Goal: Book appointment/travel/reservation

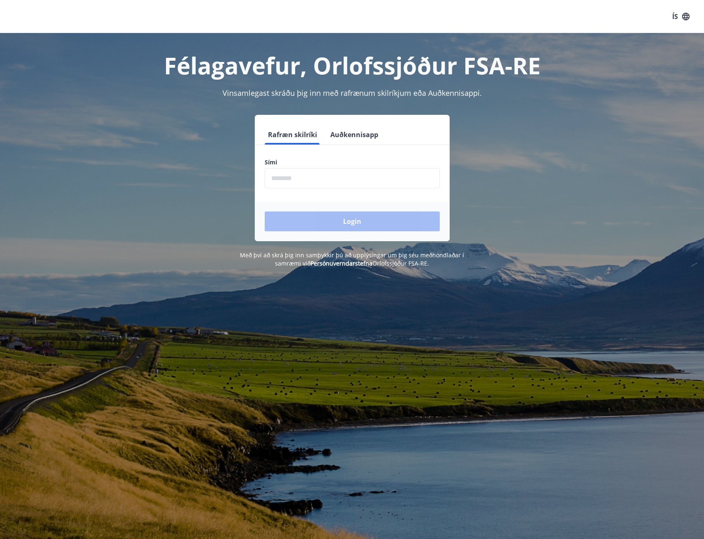
click at [320, 176] on input "phone" at bounding box center [352, 178] width 175 height 20
type input "********"
click at [349, 225] on button "Login" at bounding box center [352, 222] width 175 height 20
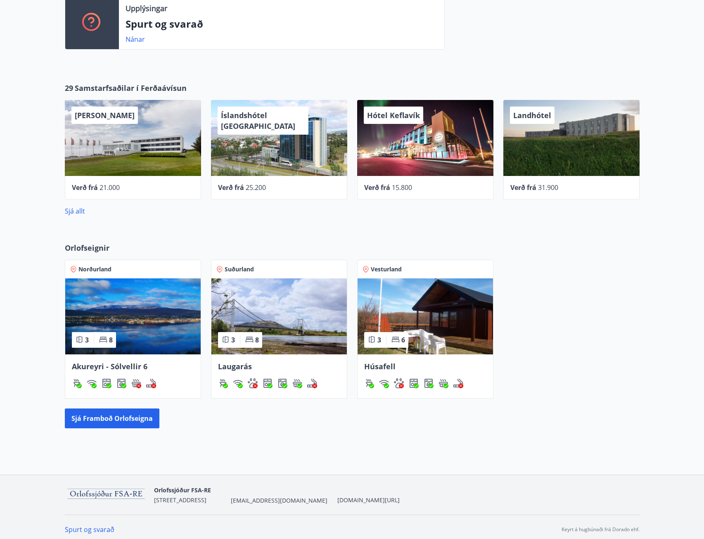
scroll to position [302, 0]
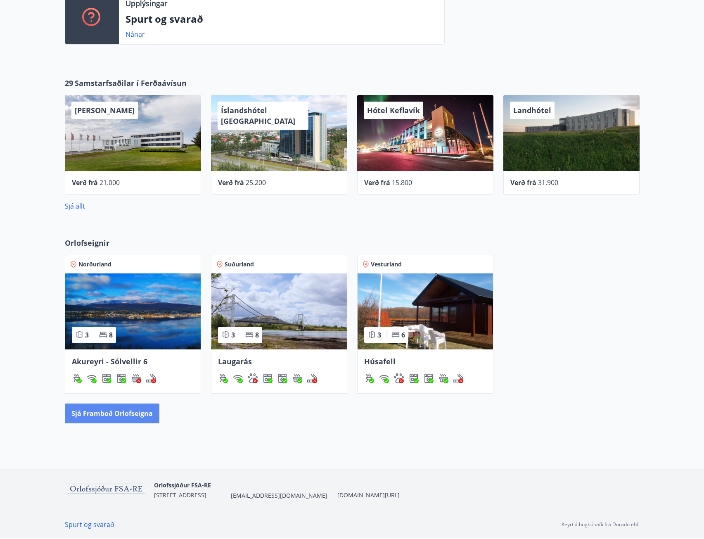
click at [122, 412] on button "Sjá framboð orlofseigna" at bounding box center [112, 414] width 95 height 20
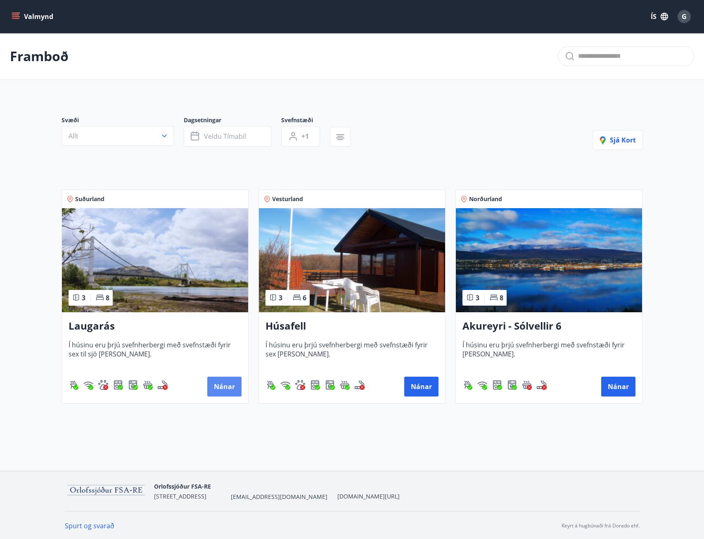
click at [228, 385] on button "Nánar" at bounding box center [224, 387] width 34 height 20
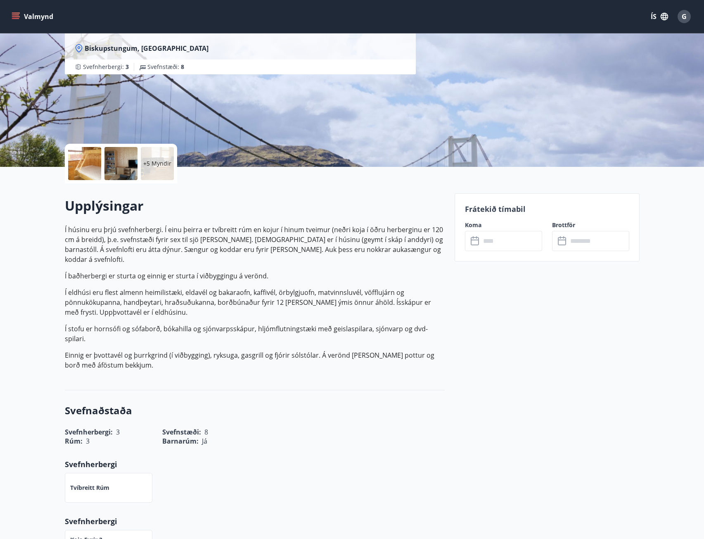
scroll to position [41, 0]
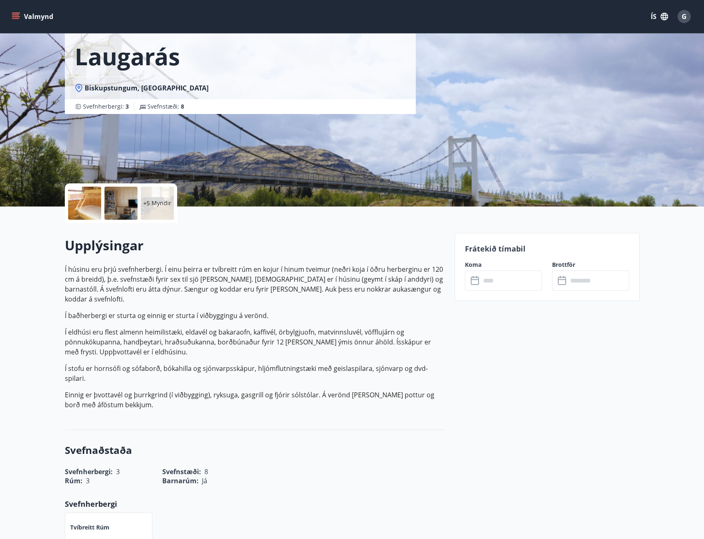
click at [522, 279] on input "text" at bounding box center [512, 281] width 62 height 20
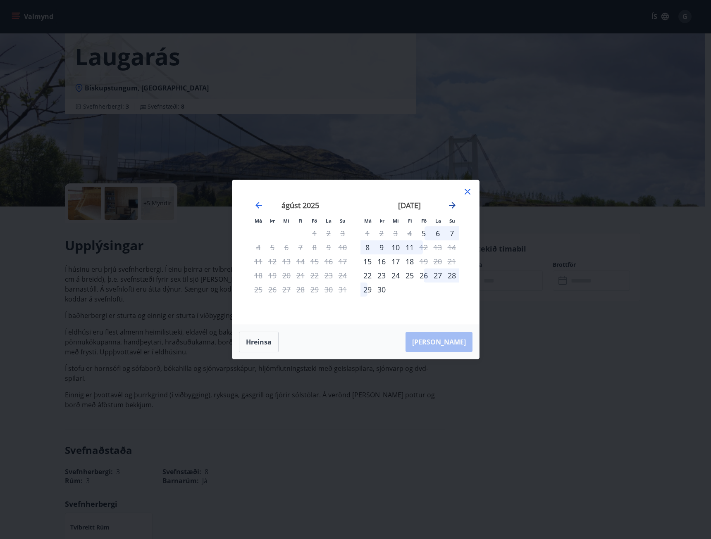
click at [454, 204] on icon "Move forward to switch to the next month." at bounding box center [452, 205] width 10 height 10
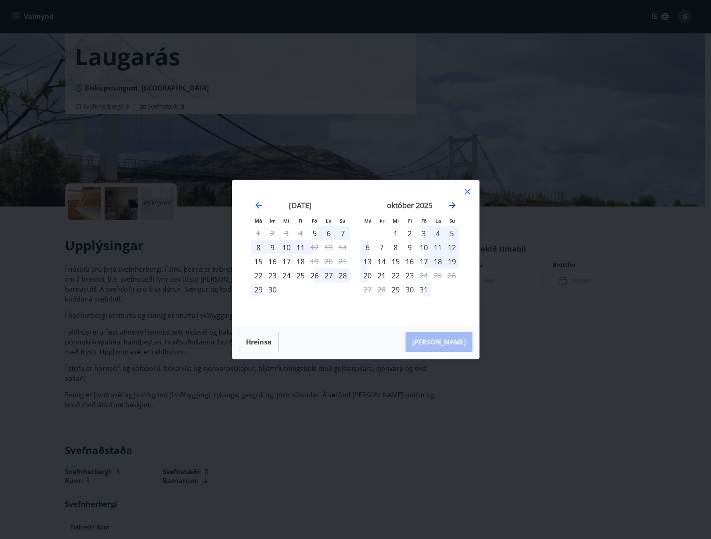
click at [454, 205] on icon "Move forward to switch to the next month." at bounding box center [452, 205] width 7 height 7
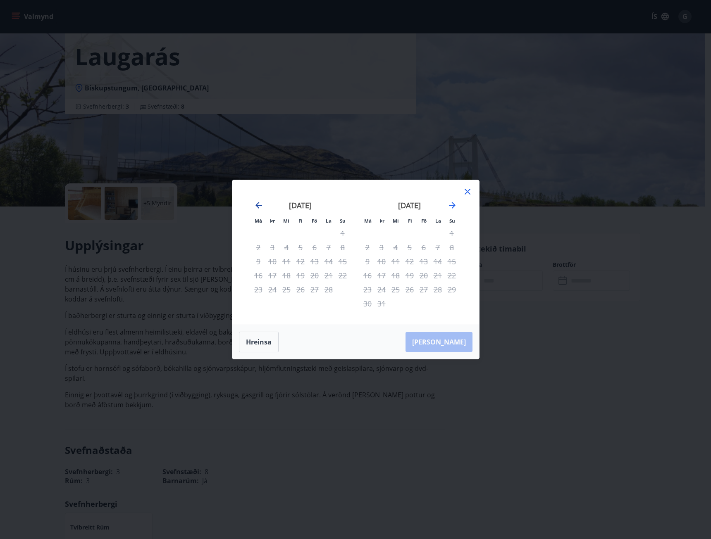
click at [258, 204] on icon "Move backward to switch to the previous month." at bounding box center [258, 205] width 7 height 7
drag, startPoint x: 469, startPoint y: 190, endPoint x: 538, endPoint y: 205, distance: 71.1
click at [469, 190] on icon at bounding box center [467, 192] width 6 height 6
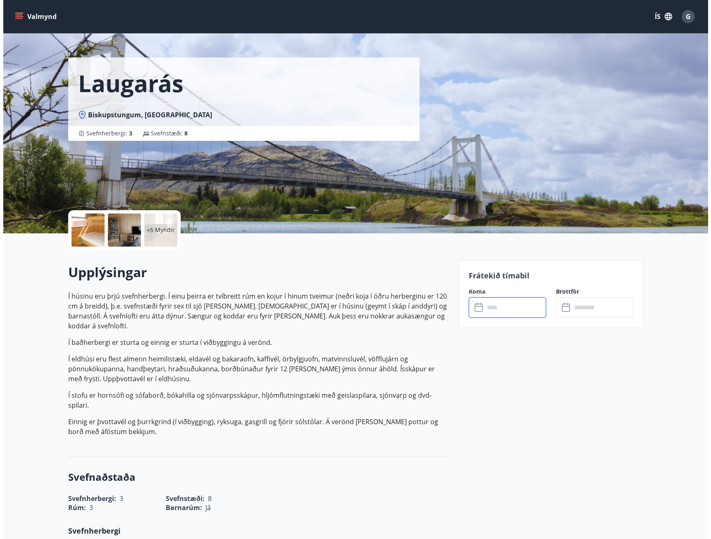
scroll to position [0, 0]
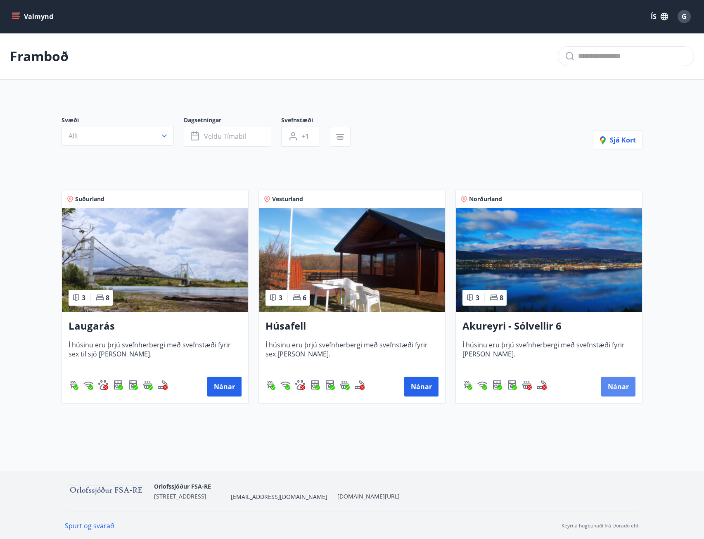
click at [620, 389] on button "Nánar" at bounding box center [619, 387] width 34 height 20
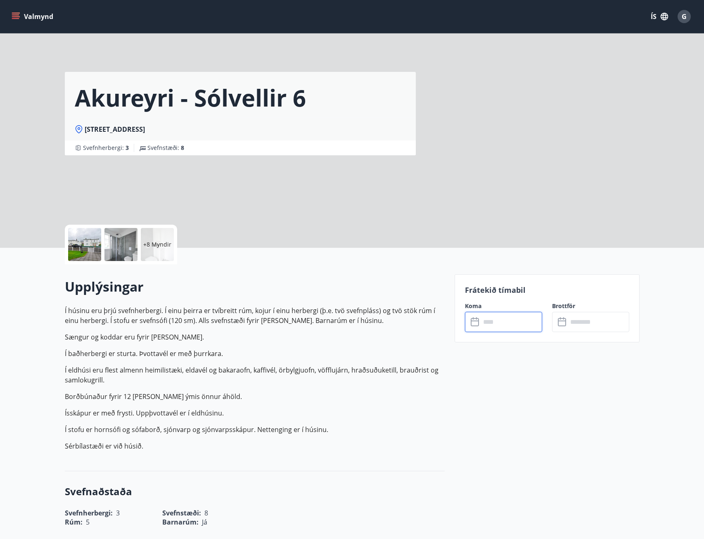
click at [521, 321] on input "text" at bounding box center [512, 322] width 62 height 20
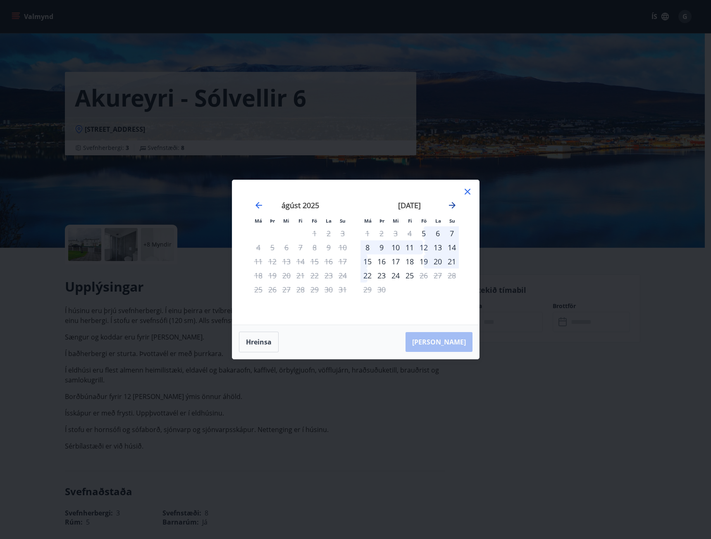
click at [453, 204] on icon "Move forward to switch to the next month." at bounding box center [452, 205] width 7 height 7
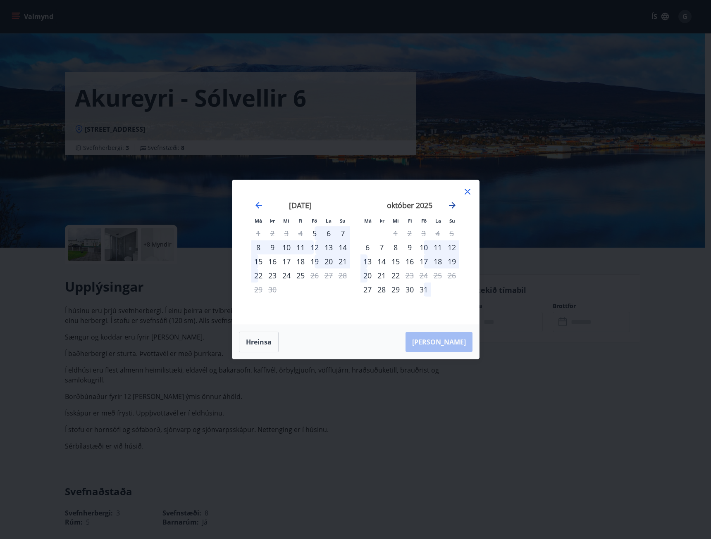
click at [453, 204] on icon "Move forward to switch to the next month." at bounding box center [452, 205] width 7 height 7
click at [454, 204] on icon "Move forward to switch to the next month." at bounding box center [452, 205] width 10 height 10
click at [467, 190] on icon at bounding box center [467, 192] width 10 height 10
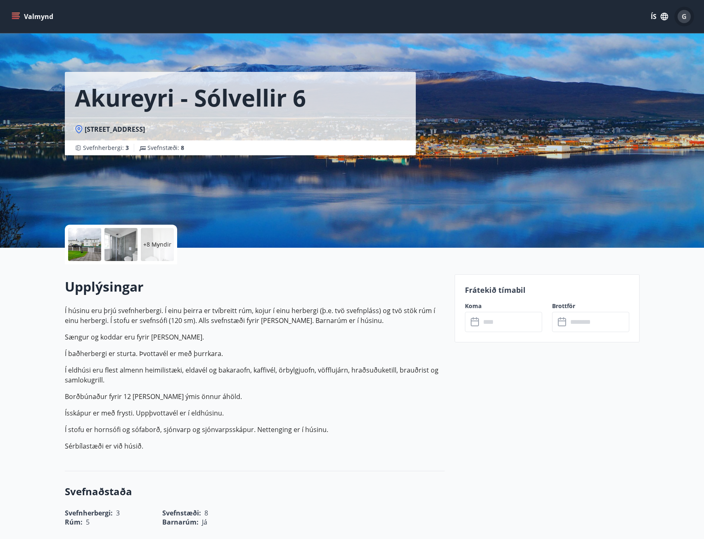
click at [687, 17] on span "G" at bounding box center [684, 16] width 5 height 9
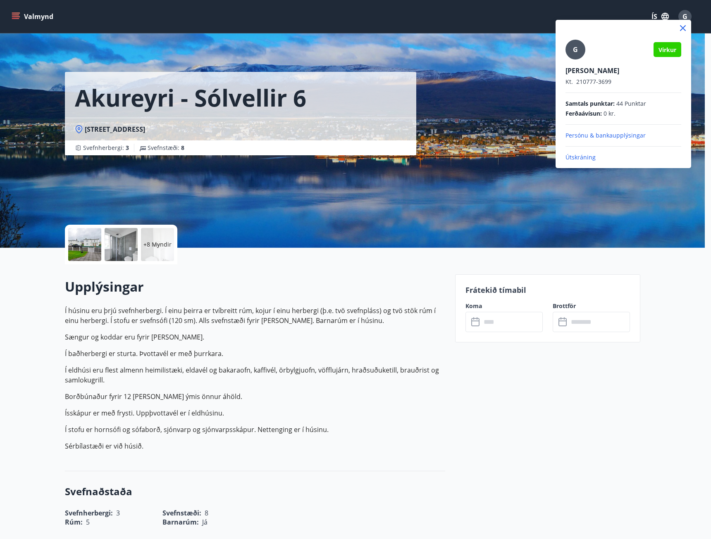
click at [581, 157] on p "Útskráning" at bounding box center [623, 157] width 116 height 8
